Goal: Check status: Check status

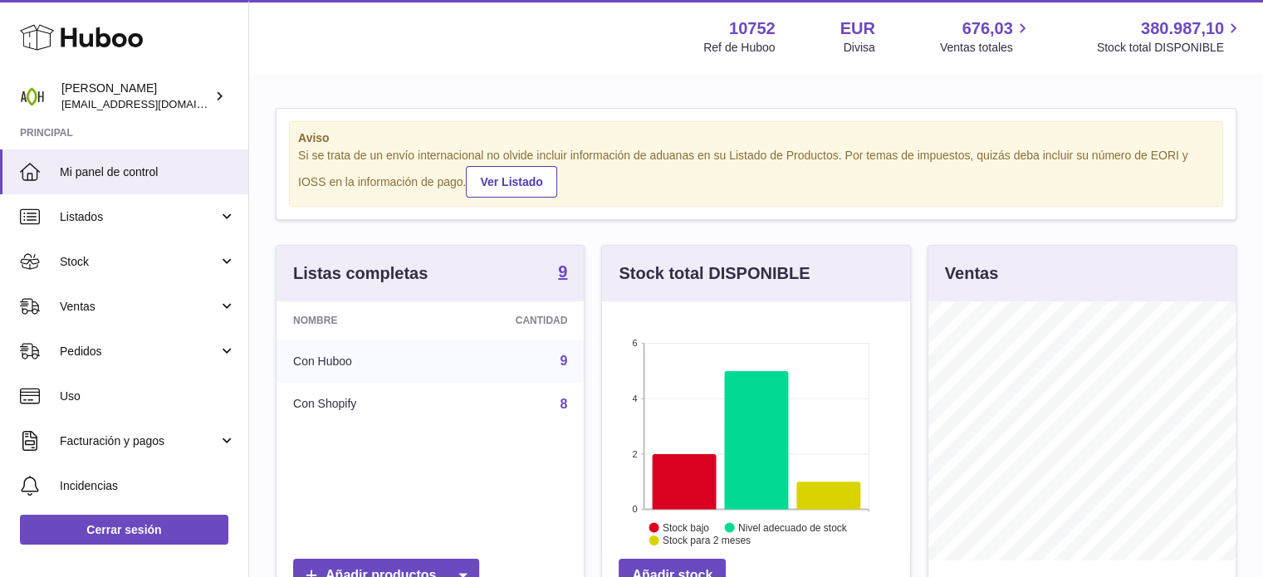
scroll to position [259, 311]
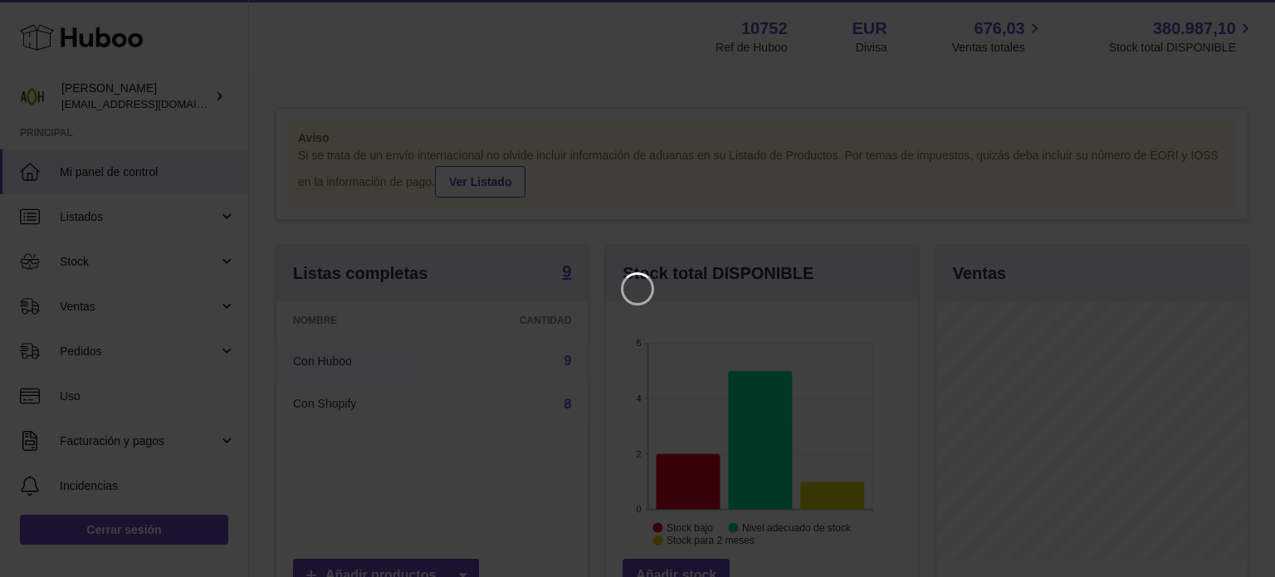
click at [135, 301] on iframe at bounding box center [637, 288] width 1209 height 511
click at [1231, 10] on icon "Close" at bounding box center [1232, 15] width 20 height 20
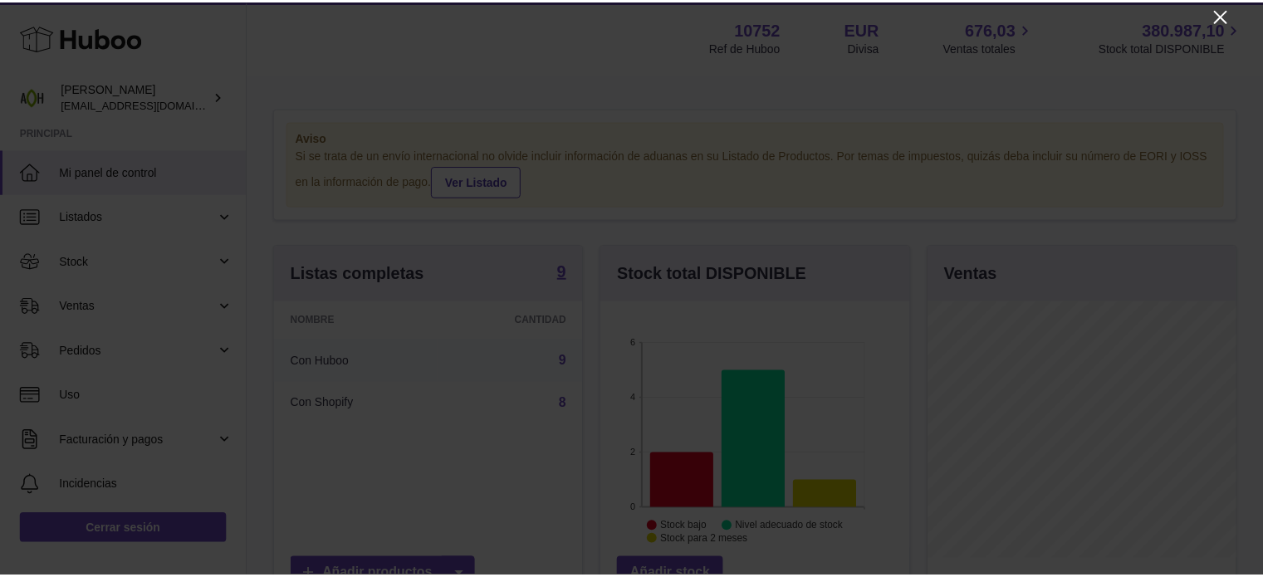
scroll to position [830102, 830053]
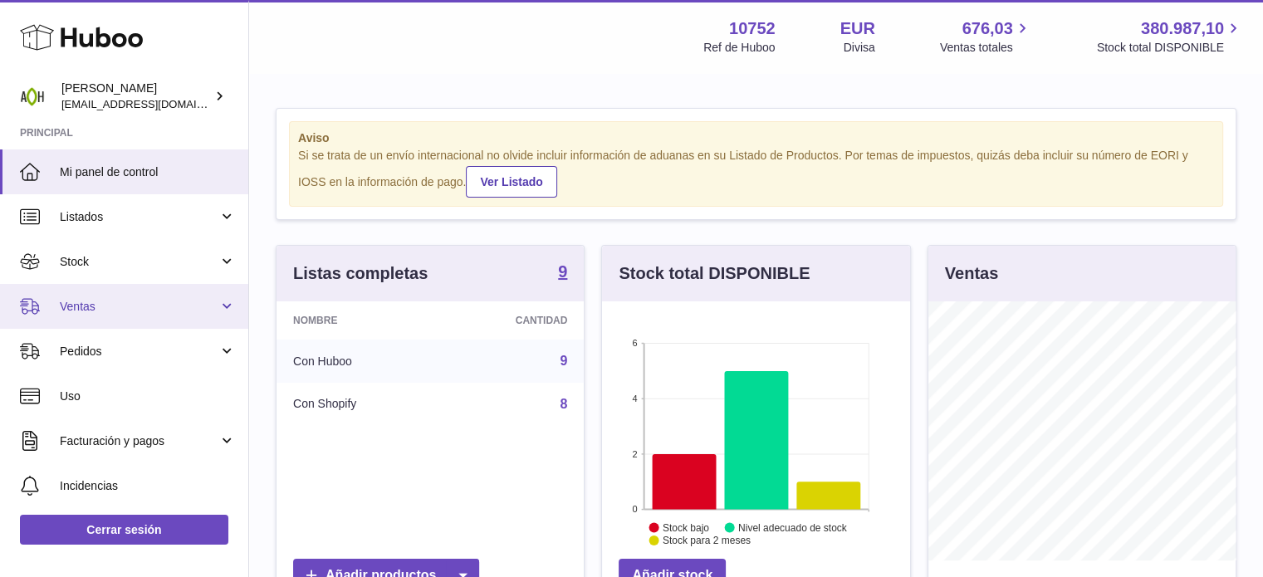
click at [134, 305] on span "Ventas" at bounding box center [139, 307] width 159 height 16
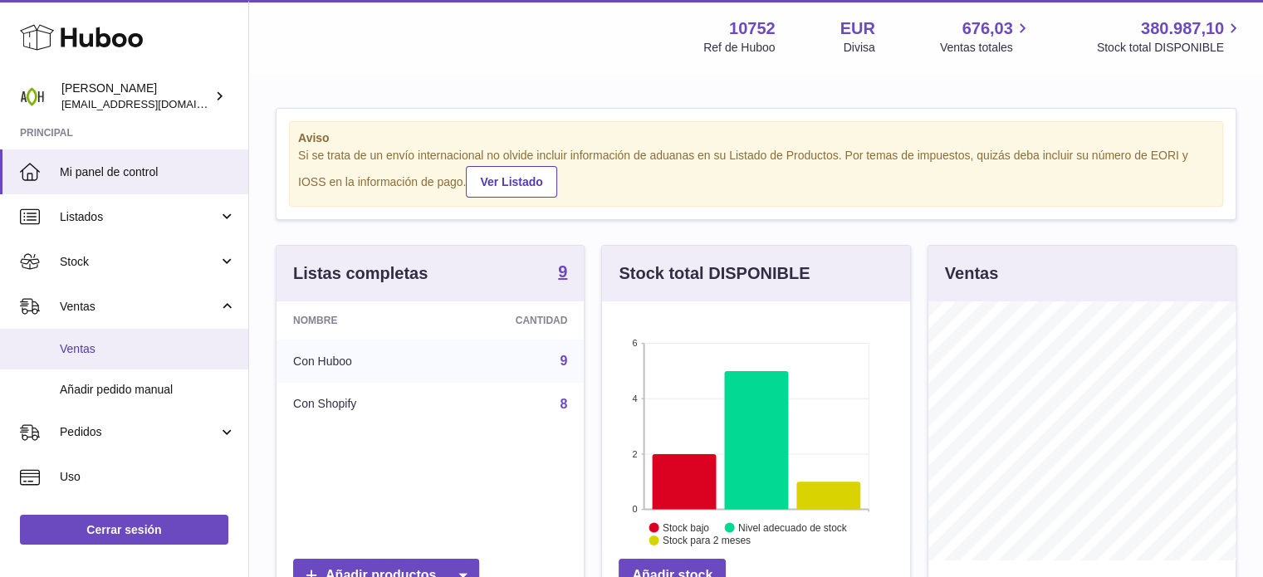
click at [96, 353] on span "Ventas" at bounding box center [148, 349] width 176 height 16
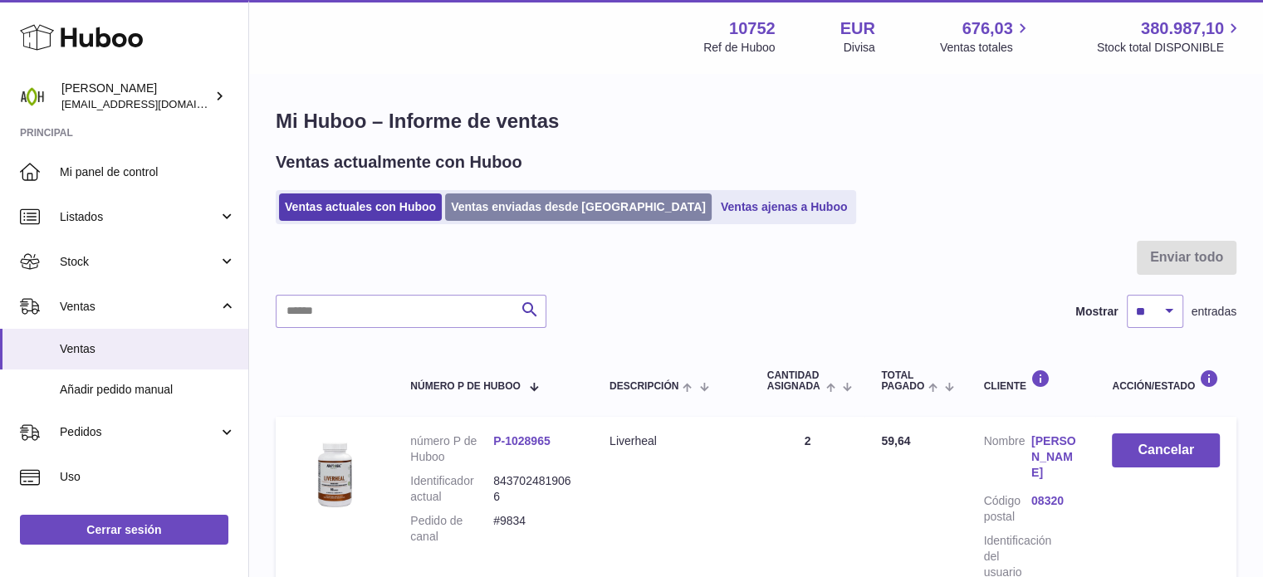
click at [503, 213] on link "Ventas enviadas desde [GEOGRAPHIC_DATA]" at bounding box center [578, 206] width 267 height 27
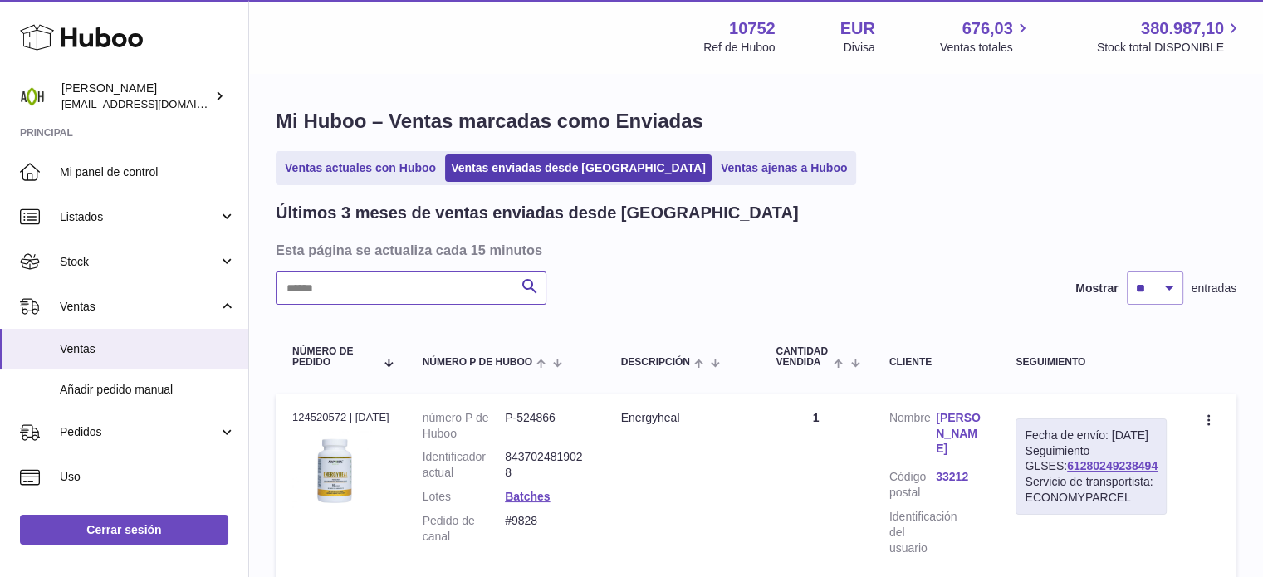
click at [425, 284] on input "text" at bounding box center [411, 288] width 271 height 33
type input "****"
click at [1072, 488] on link "61280246472118" at bounding box center [1112, 481] width 91 height 13
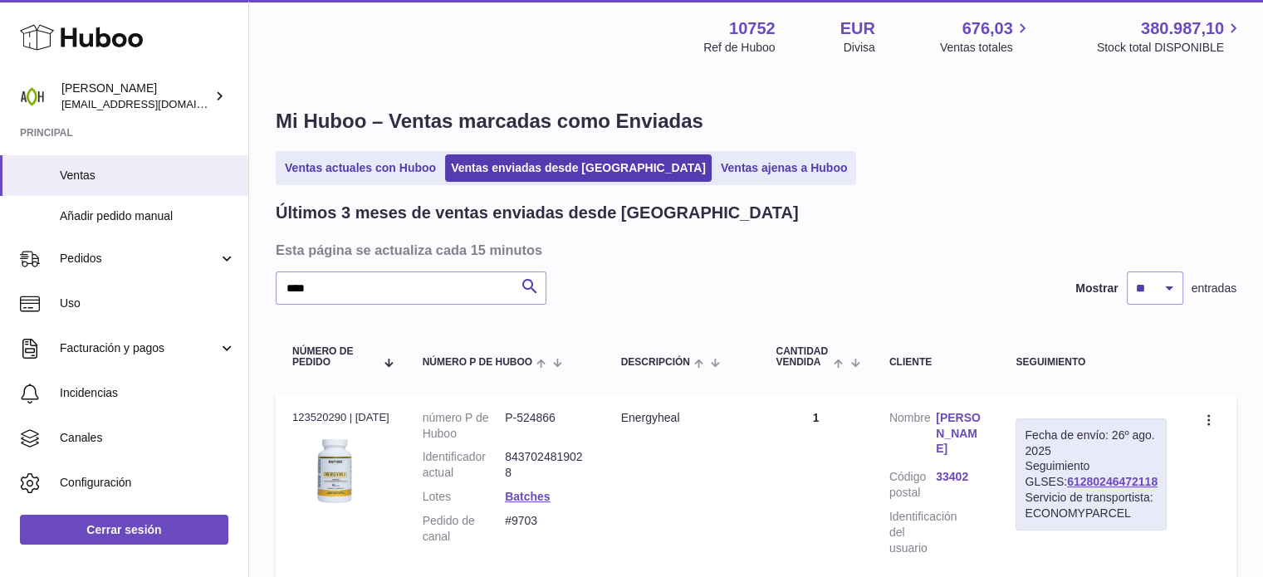
scroll to position [175, 0]
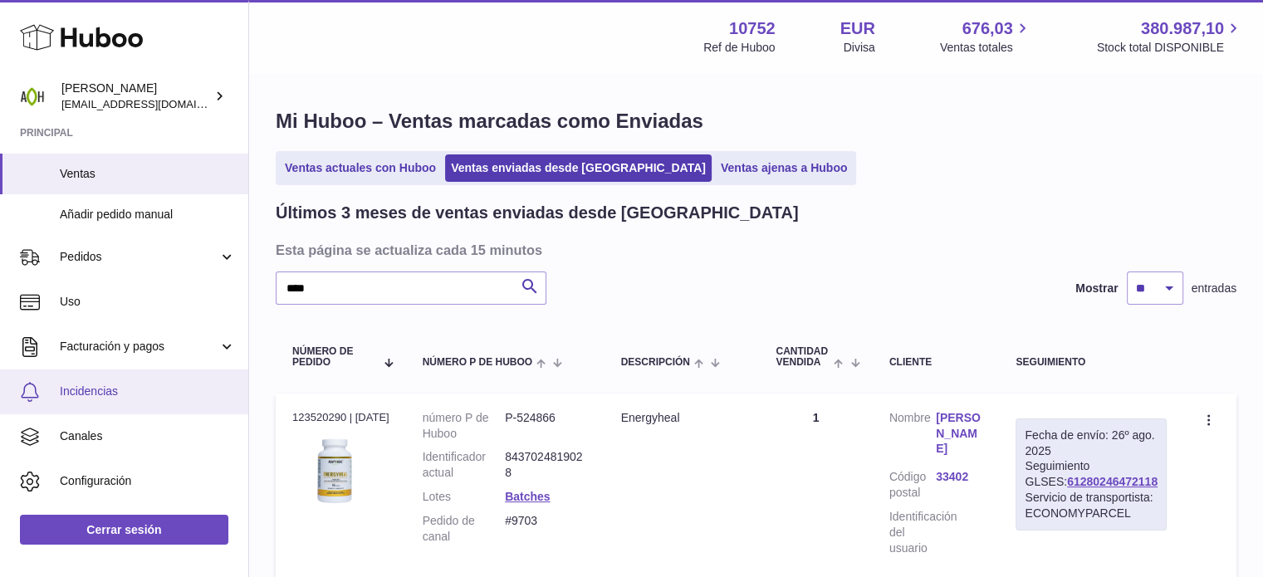
click at [144, 402] on link "Incidencias" at bounding box center [124, 392] width 248 height 45
